Goal: Find specific page/section: Find specific page/section

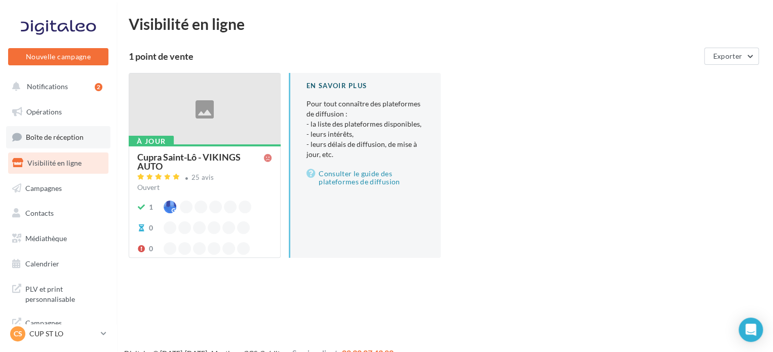
click at [86, 132] on link "Boîte de réception" at bounding box center [58, 137] width 104 height 22
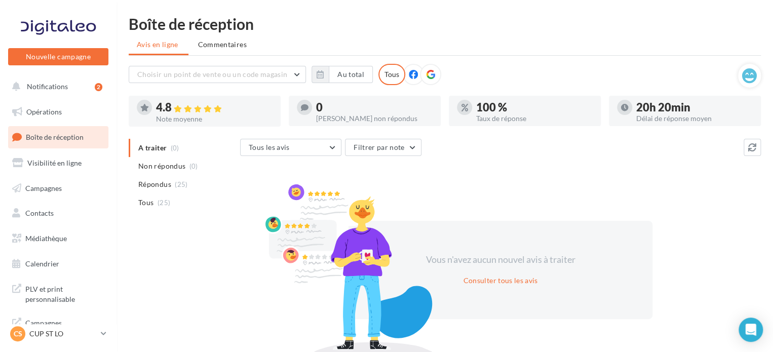
click at [70, 137] on span "Boîte de réception" at bounding box center [55, 137] width 58 height 9
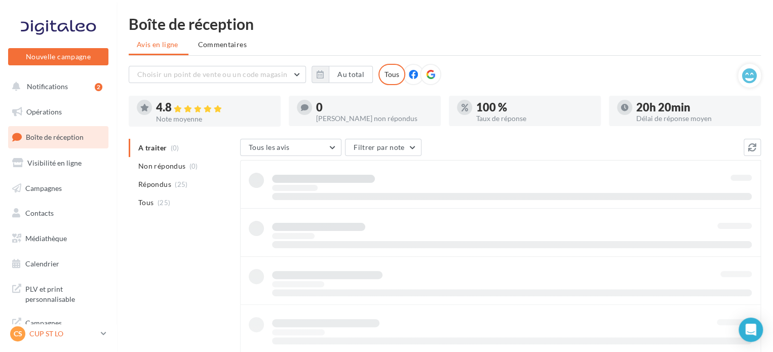
click at [49, 339] on div "CS CUP ST LO cupra-saintlo" at bounding box center [53, 333] width 87 height 15
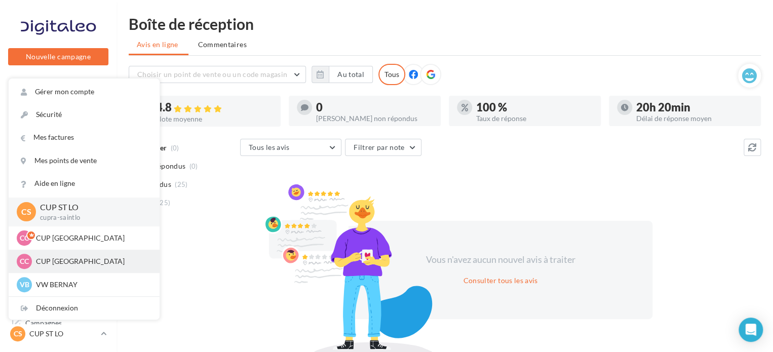
click at [63, 261] on p "CUP [GEOGRAPHIC_DATA]" at bounding box center [91, 261] width 111 height 10
